Goal: Information Seeking & Learning: Learn about a topic

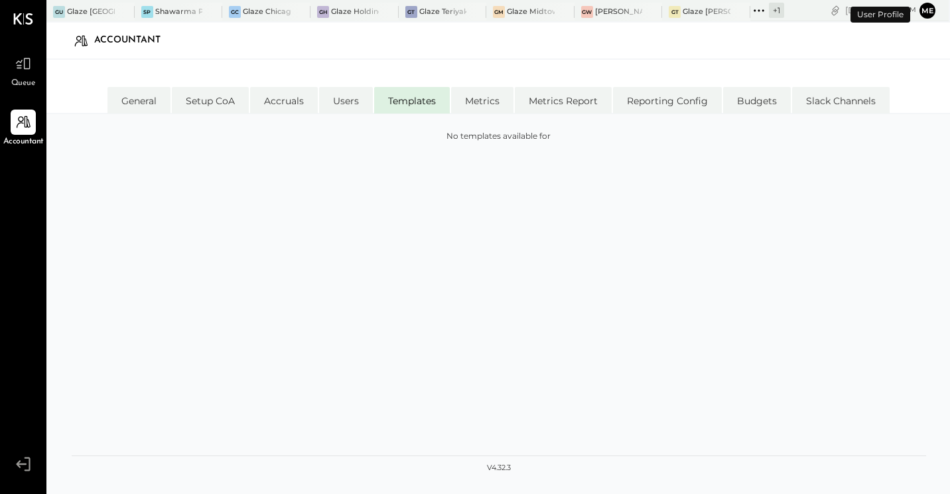
select select "**********"
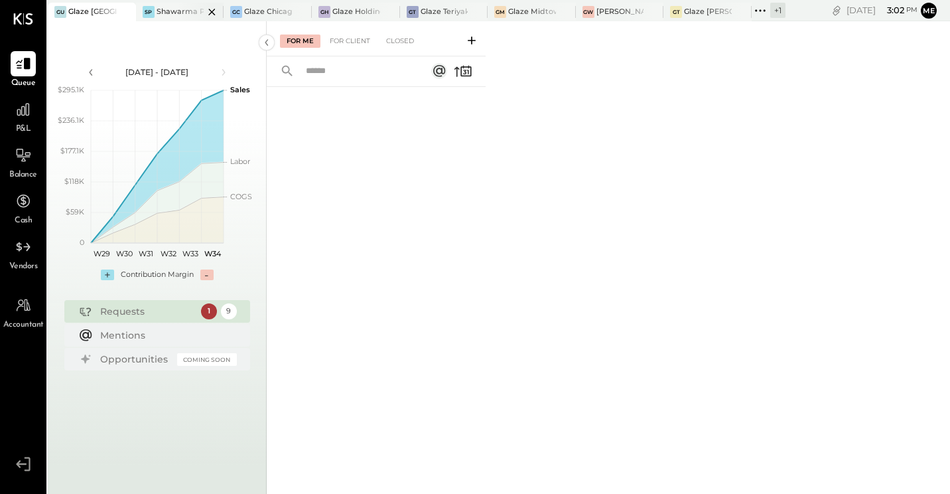
click at [165, 11] on div "Shawarma Point- Fareground" at bounding box center [181, 12] width 48 height 11
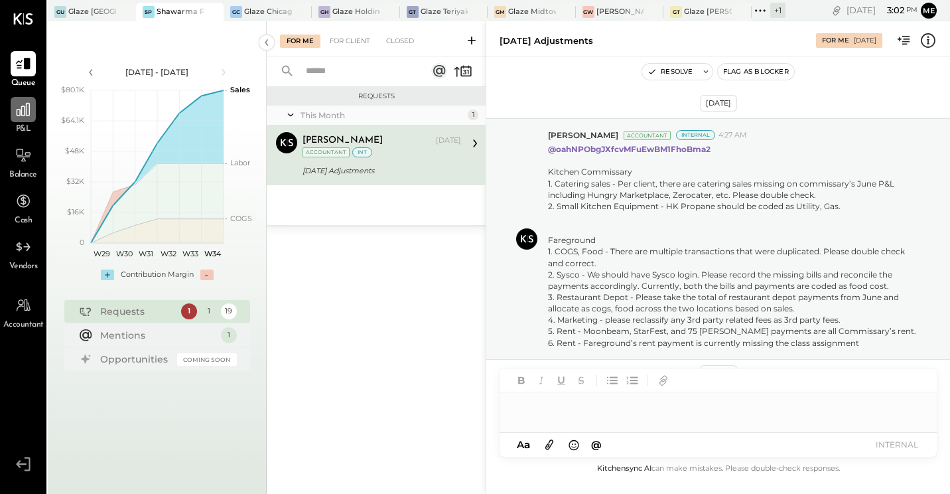
scroll to position [493, 0]
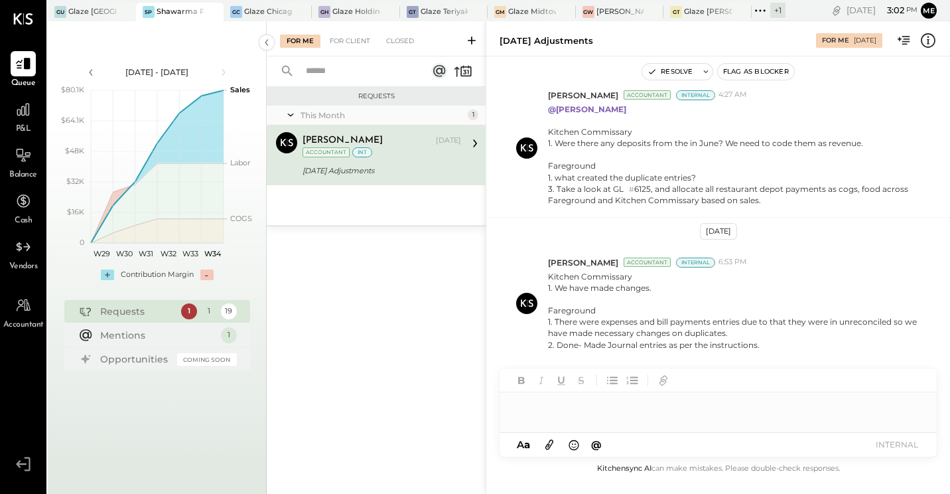
click at [343, 27] on div "For Me For Client Closed" at bounding box center [376, 38] width 219 height 35
click at [340, 43] on div "For Client" at bounding box center [350, 41] width 54 height 13
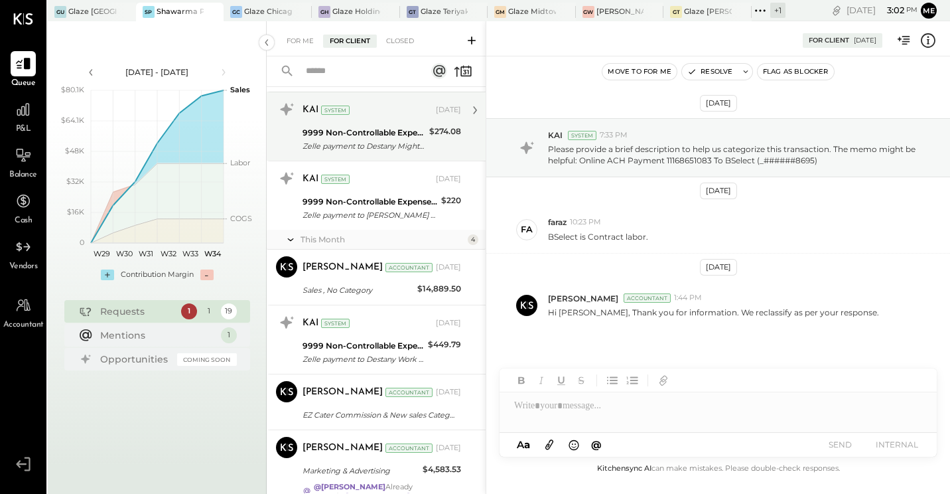
scroll to position [402, 0]
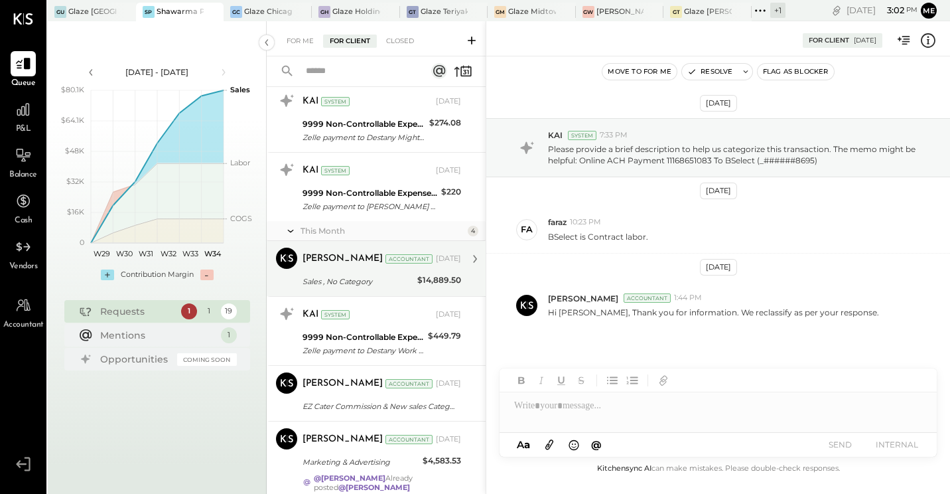
click at [386, 262] on div "Accountant" at bounding box center [409, 258] width 47 height 9
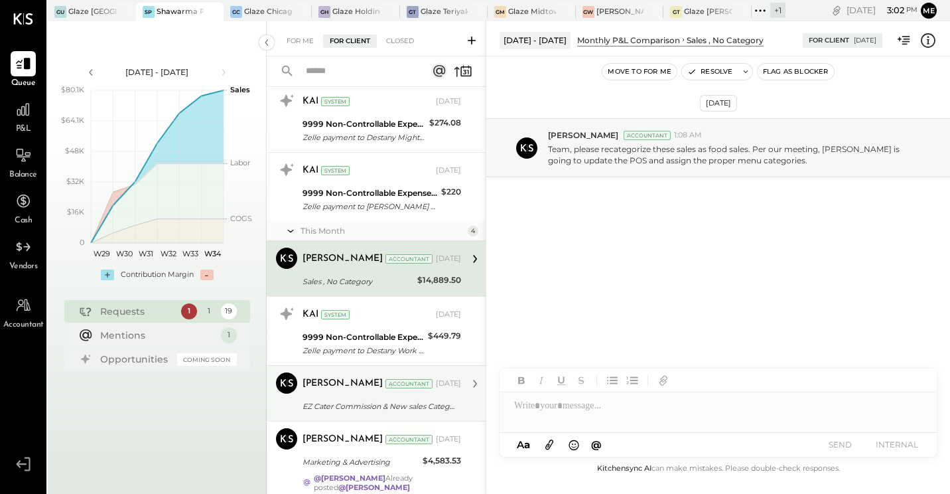
click at [359, 395] on div "[PERSON_NAME] Accountant [DATE]" at bounding box center [382, 383] width 159 height 23
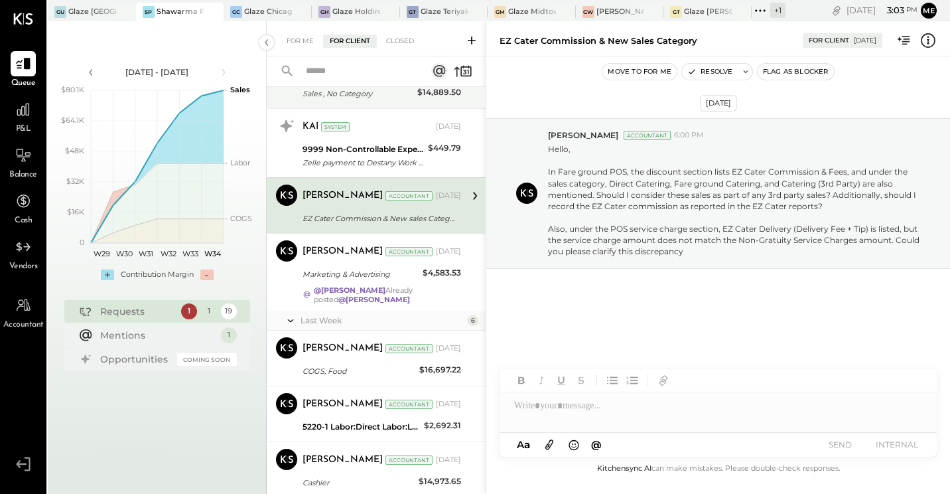
scroll to position [601, 0]
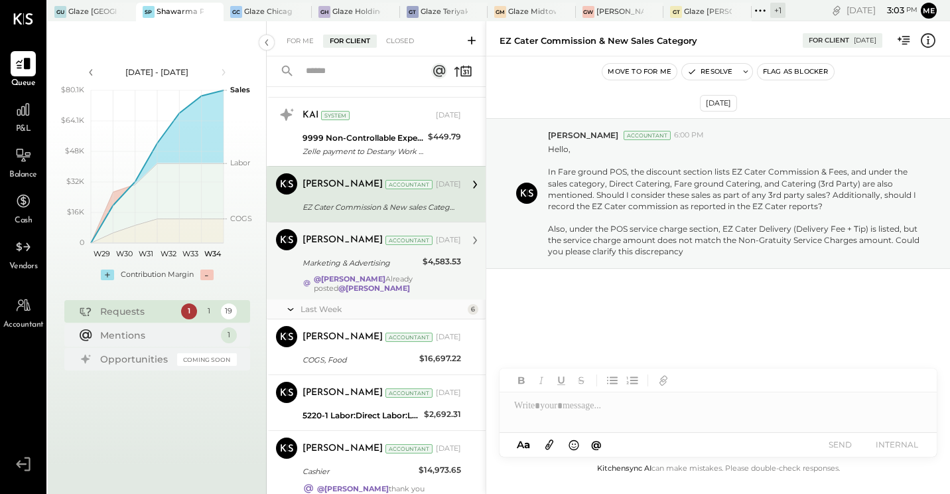
click at [323, 258] on div "Marketing & Advertising" at bounding box center [361, 262] width 116 height 13
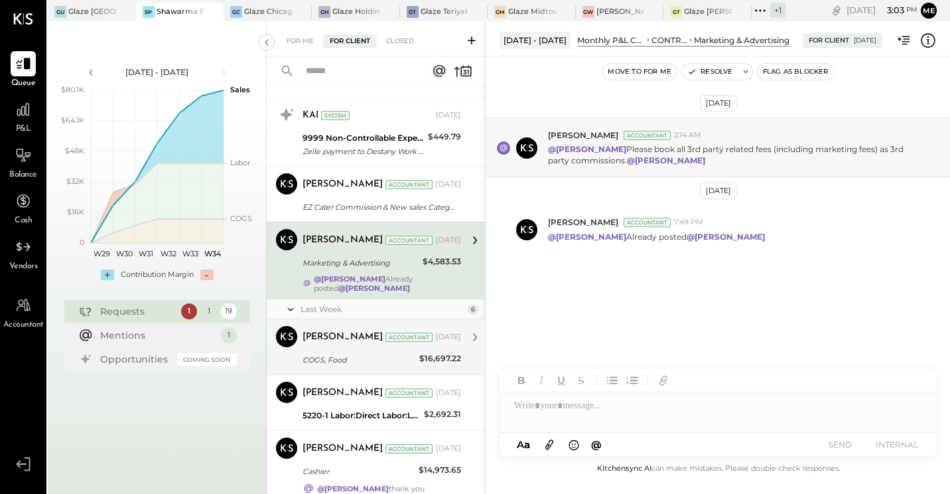
click at [326, 346] on div "[PERSON_NAME] Accountant [DATE]" at bounding box center [382, 337] width 159 height 19
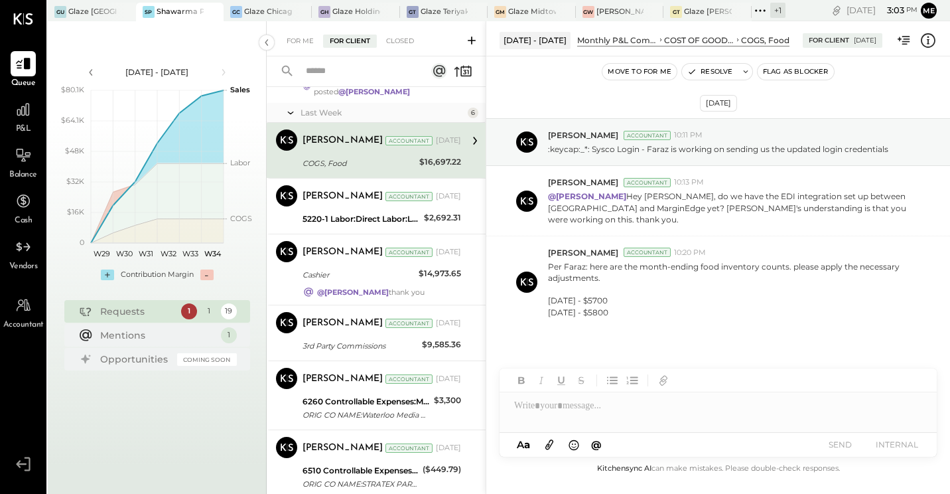
scroll to position [800, 0]
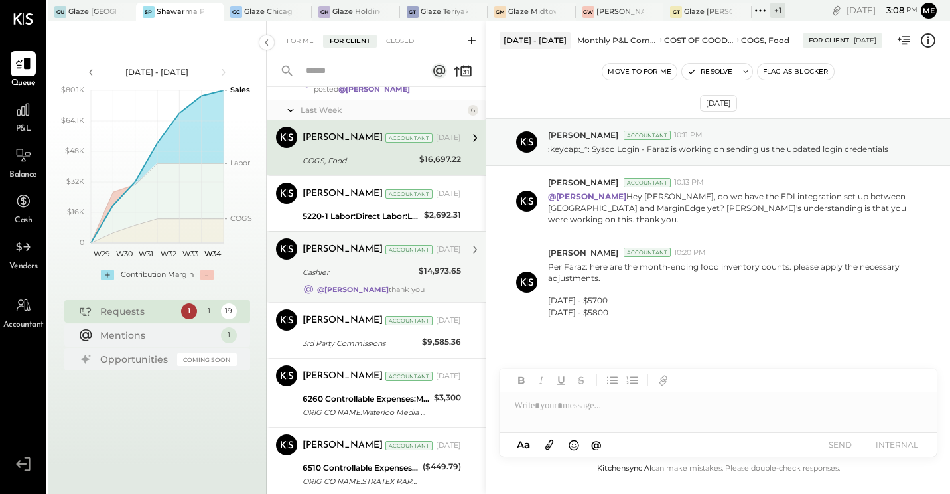
click at [324, 261] on div "[PERSON_NAME] Accountant [DATE] Cashier $14,973.65 @[PERSON_NAME] thank you" at bounding box center [382, 266] width 159 height 57
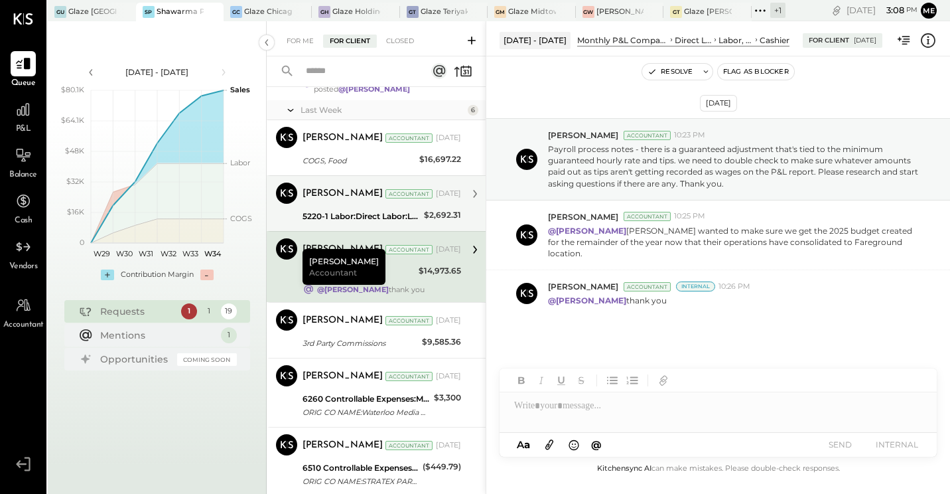
click at [321, 189] on div "[PERSON_NAME]" at bounding box center [343, 193] width 80 height 13
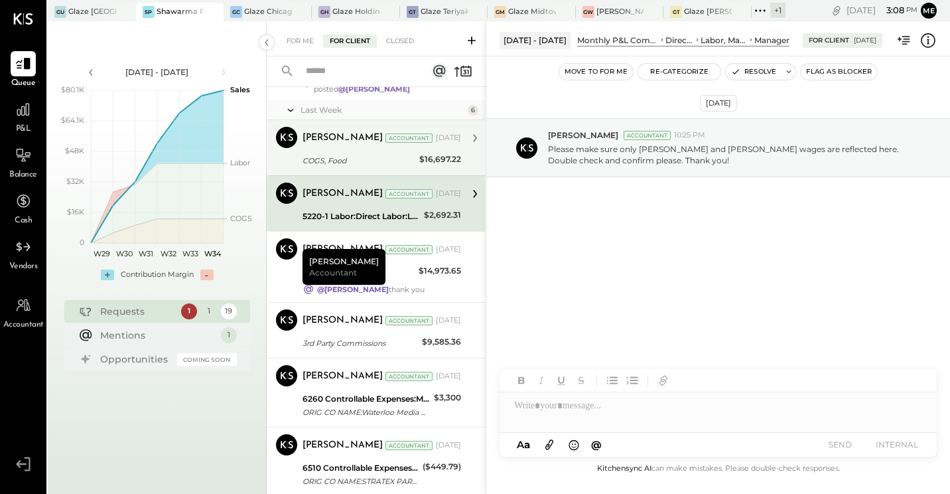
click at [339, 149] on div "[PERSON_NAME] Accountant [DATE]" at bounding box center [382, 138] width 159 height 23
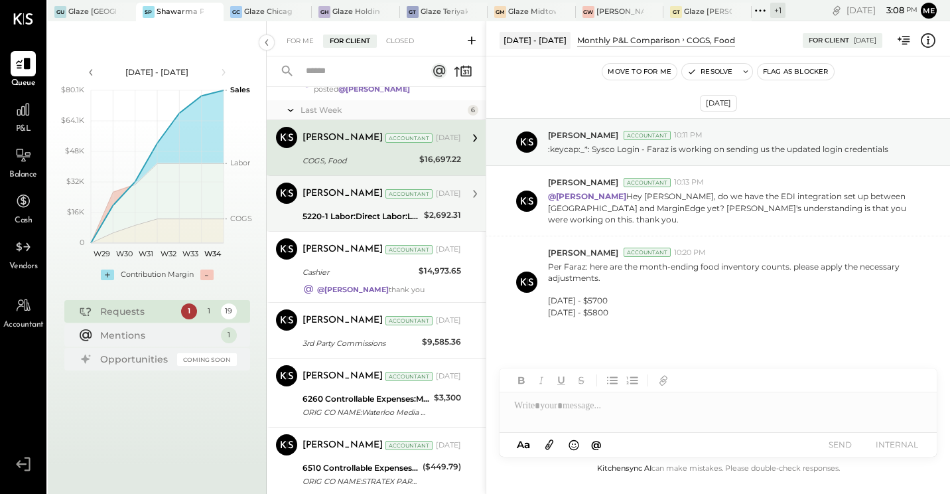
click at [386, 194] on div "Accountant" at bounding box center [409, 193] width 47 height 9
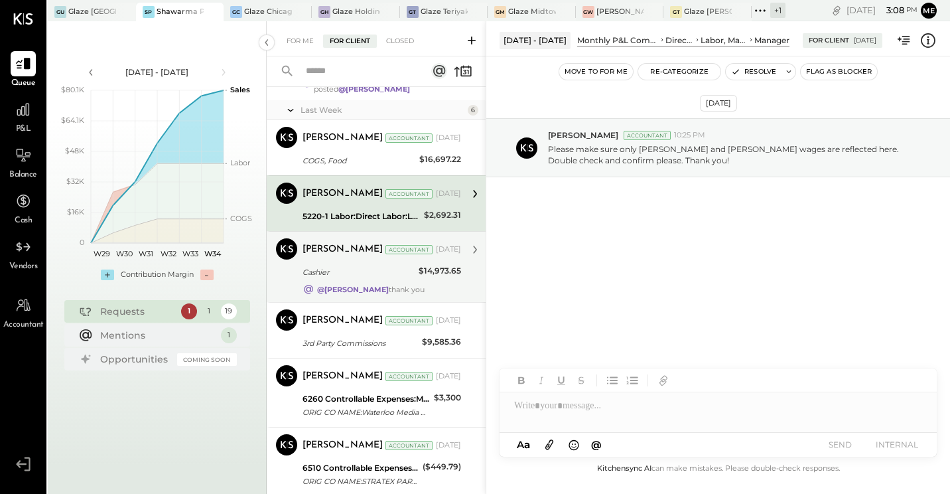
click at [347, 267] on div "Cashier" at bounding box center [359, 271] width 112 height 13
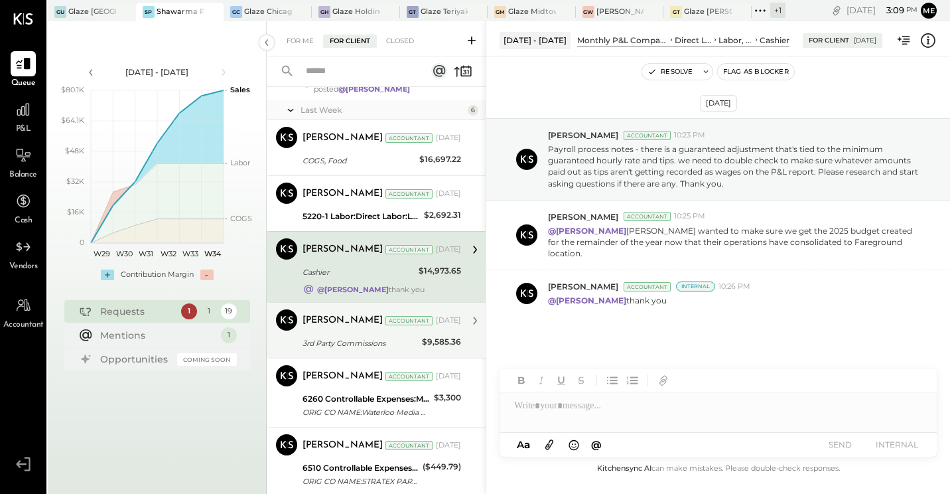
click at [372, 330] on div "[PERSON_NAME] Accountant [DATE]" at bounding box center [382, 320] width 159 height 19
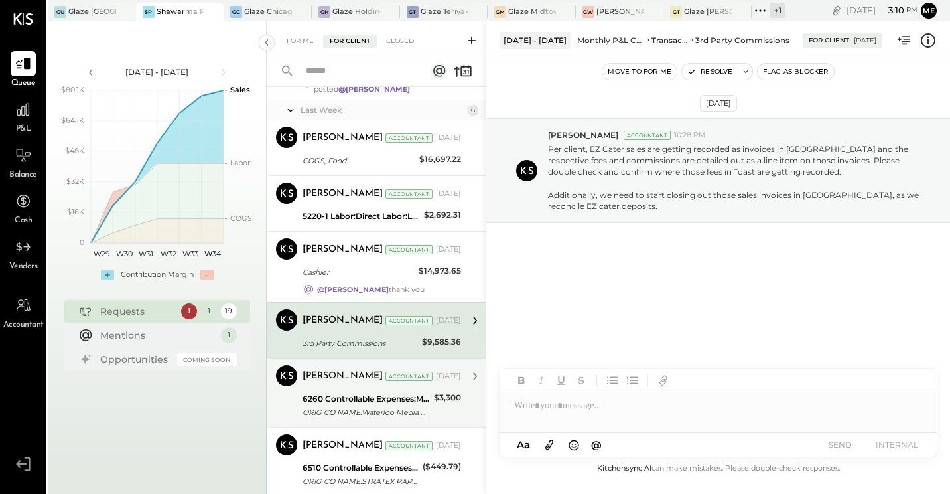
click at [344, 398] on div "6260 Controllable Expenses:Marketing & Advertising:Advertising & Promotions" at bounding box center [366, 398] width 127 height 13
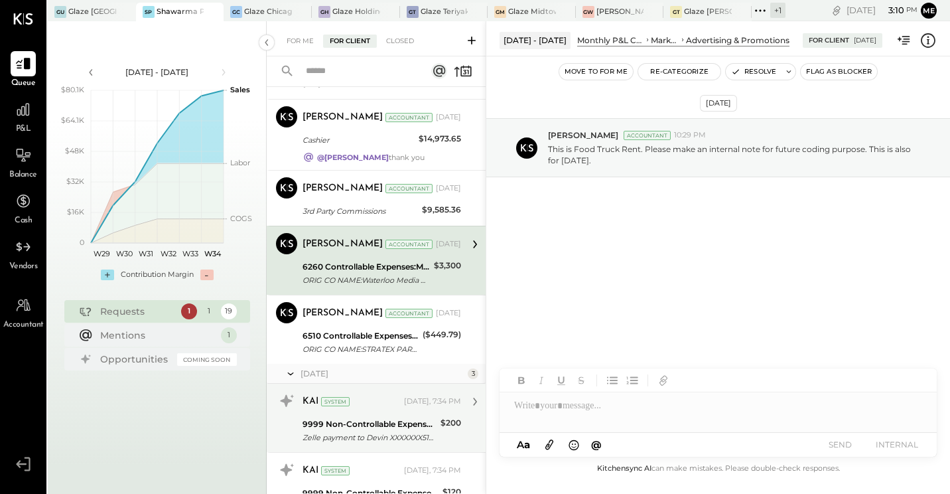
scroll to position [933, 0]
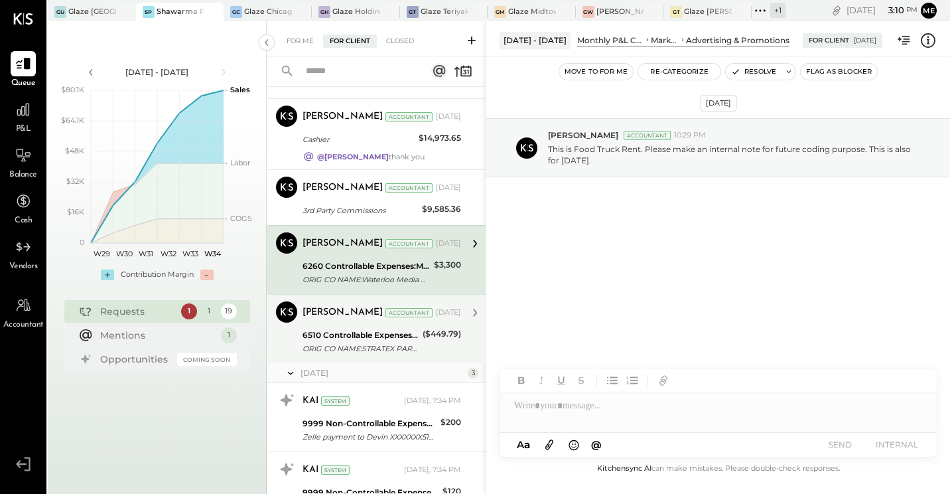
click at [360, 331] on div "6510 Controllable Expenses:General & Administrative Expenses:Consulting" at bounding box center [361, 334] width 116 height 13
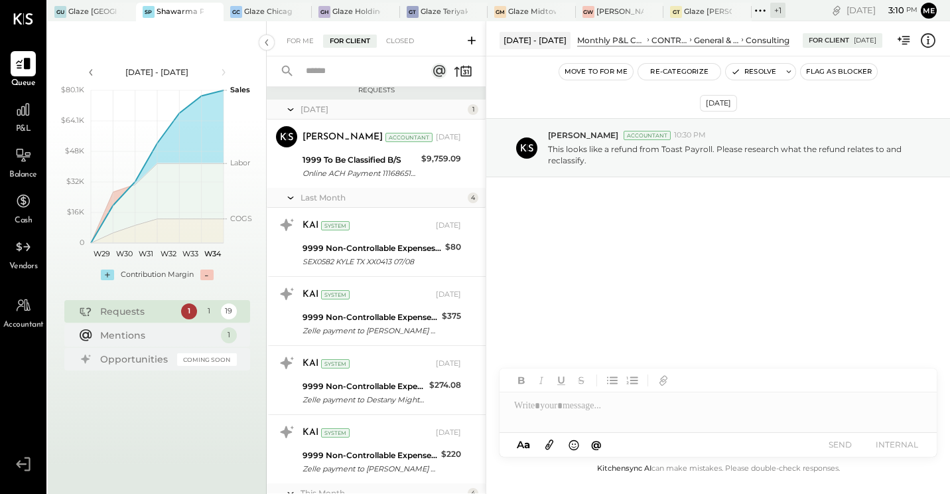
scroll to position [70, 0]
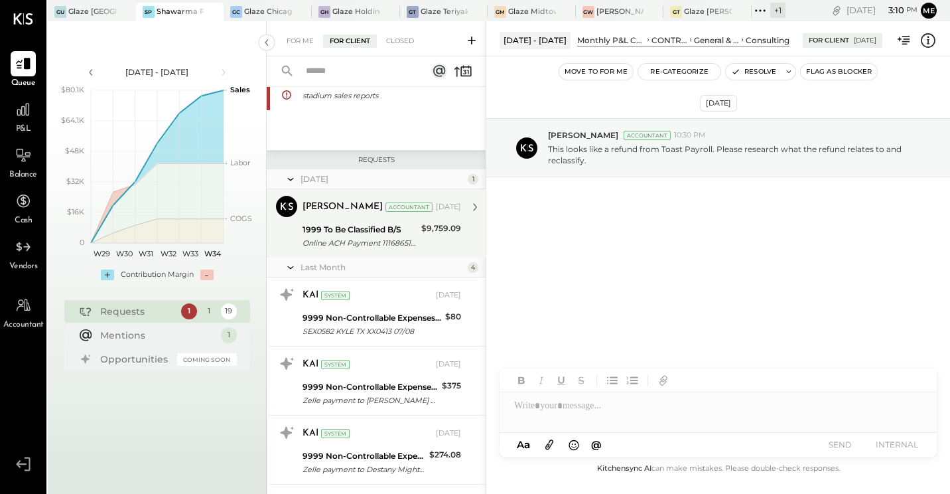
click at [372, 240] on div "Online ACH Payment 11168651083 To BSelect (_######8695)" at bounding box center [360, 242] width 115 height 13
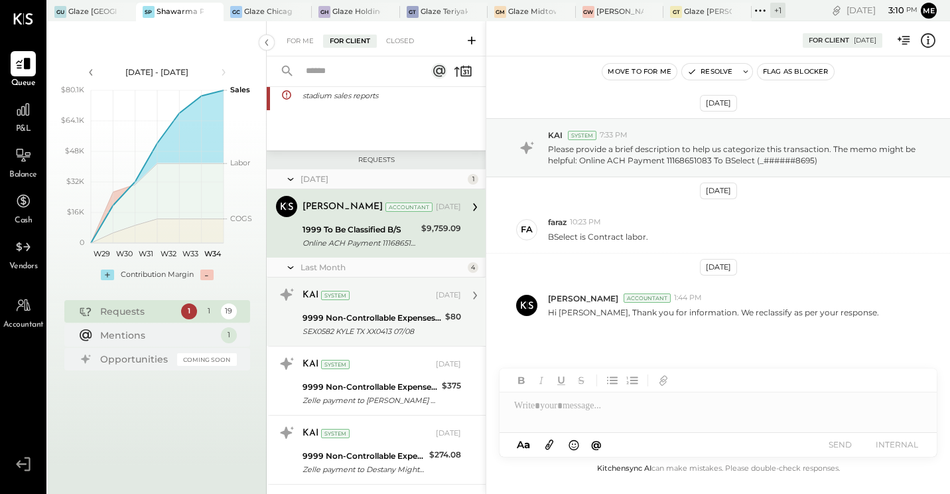
click at [376, 307] on div "KAI System [DATE] 9999 Non-Controllable Expenses:Other Income and Expenses:To B…" at bounding box center [382, 311] width 159 height 55
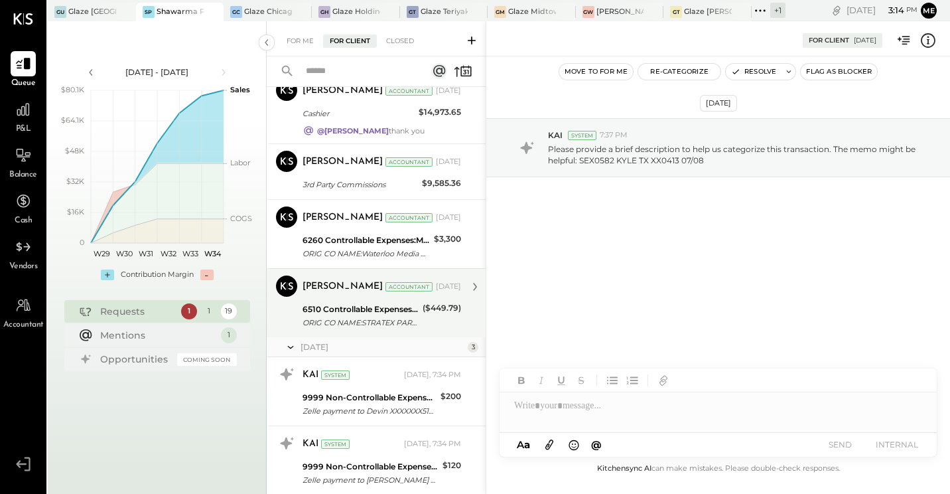
scroll to position [936, 0]
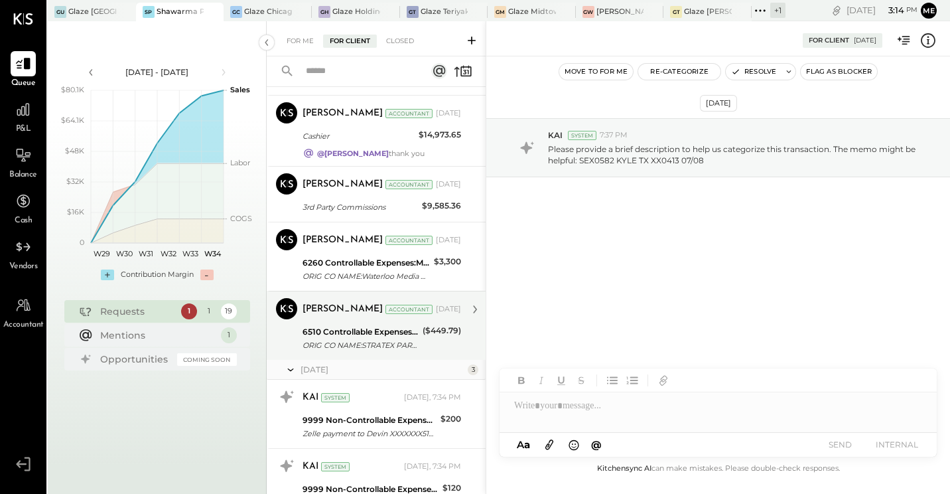
click at [357, 321] on div "[PERSON_NAME] Accountant [DATE]" at bounding box center [382, 309] width 159 height 23
